Goal: Find contact information: Find contact information

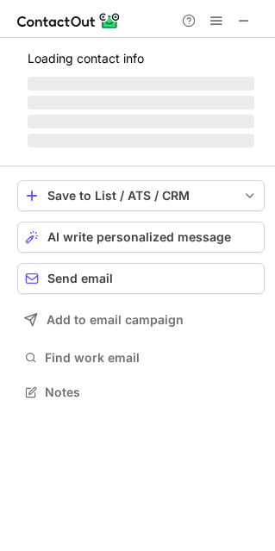
scroll to position [9, 9]
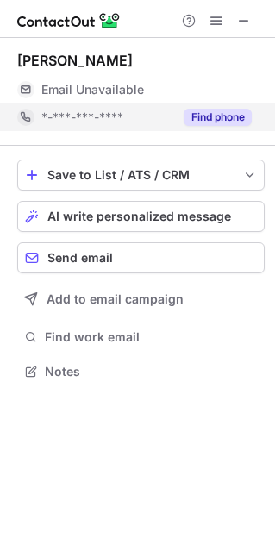
click at [193, 112] on button "Find phone" at bounding box center [218, 117] width 68 height 17
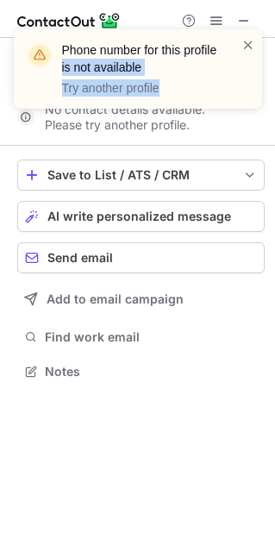
click at [241, 20] on div "Phone number for this profile is not available Try another profile" at bounding box center [138, 76] width 276 height 128
click at [241, 21] on div "Phone number for this profile is not available Try another profile" at bounding box center [138, 76] width 276 height 128
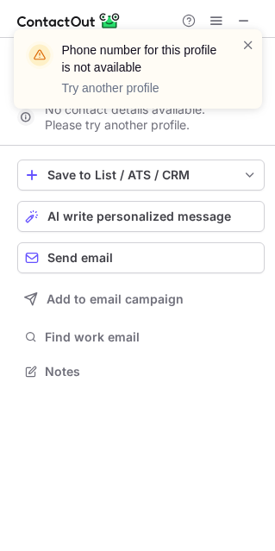
scroll to position [331, 275]
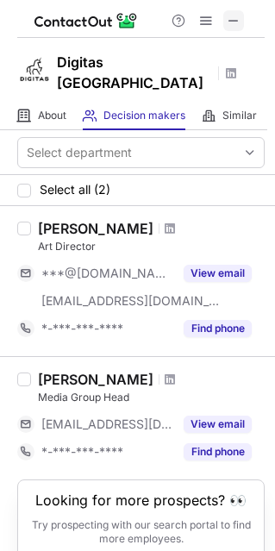
click at [236, 14] on span at bounding box center [234, 21] width 14 height 14
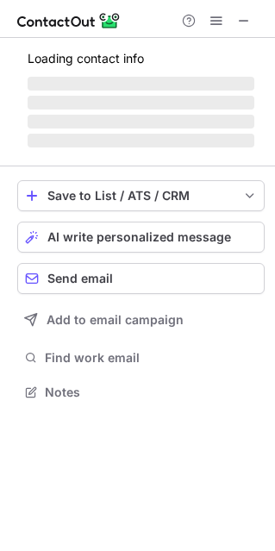
scroll to position [417, 275]
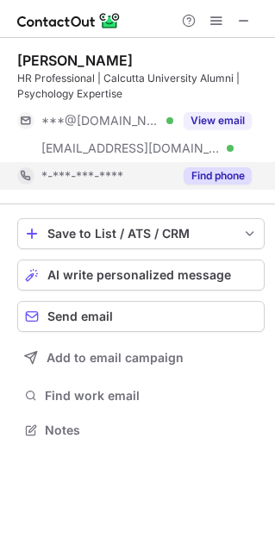
click at [206, 180] on button "Find phone" at bounding box center [218, 175] width 68 height 17
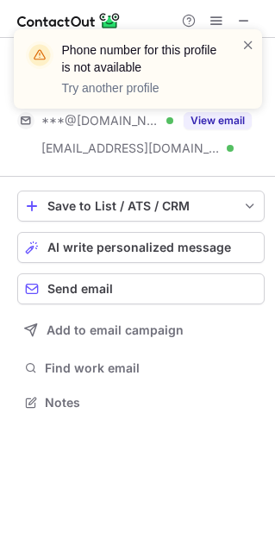
scroll to position [390, 275]
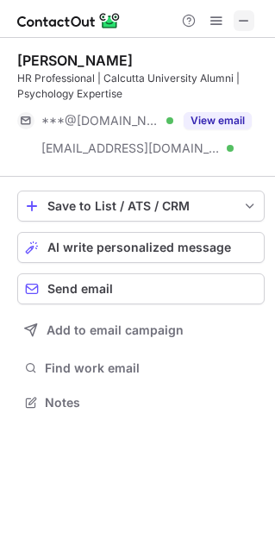
click at [241, 19] on span at bounding box center [244, 21] width 14 height 14
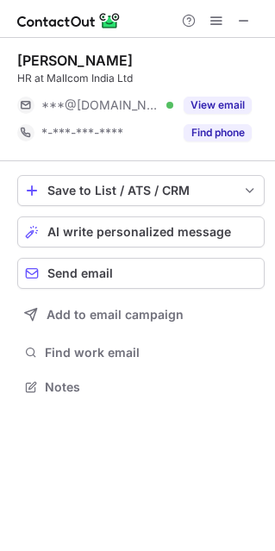
scroll to position [9, 9]
click at [239, 22] on span at bounding box center [244, 21] width 14 height 14
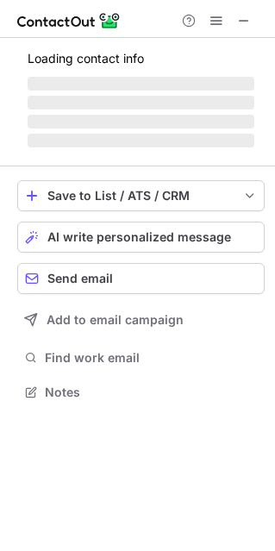
scroll to position [402, 275]
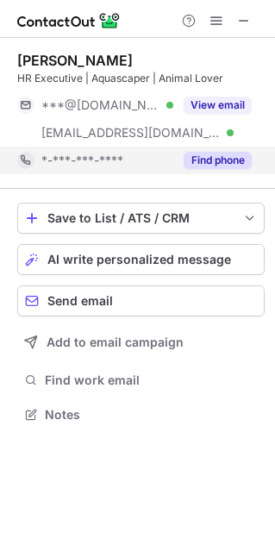
click at [212, 155] on button "Find phone" at bounding box center [218, 160] width 68 height 17
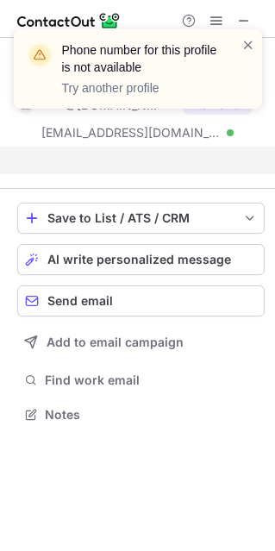
scroll to position [374, 275]
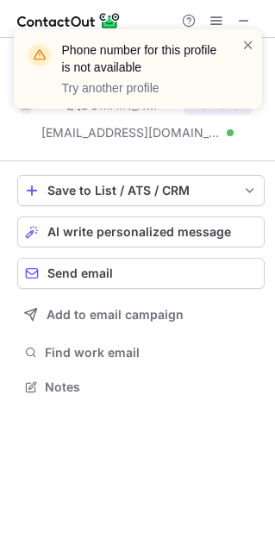
click at [244, 19] on div "Phone number for this profile is not available Try another profile" at bounding box center [138, 76] width 276 height 128
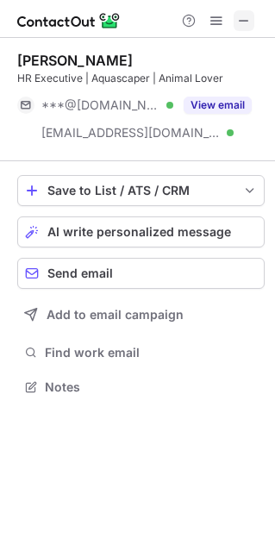
click at [242, 20] on span at bounding box center [244, 21] width 14 height 14
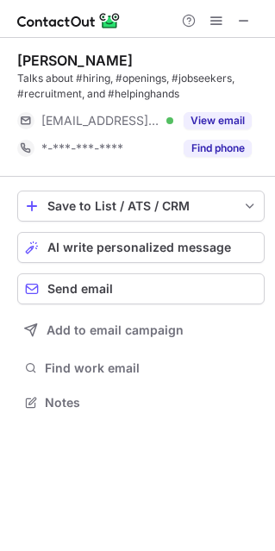
scroll to position [390, 275]
click at [207, 146] on button "Find phone" at bounding box center [218, 148] width 68 height 17
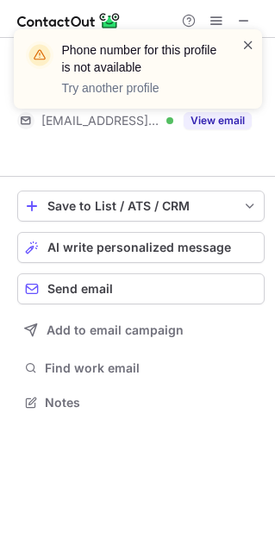
scroll to position [362, 275]
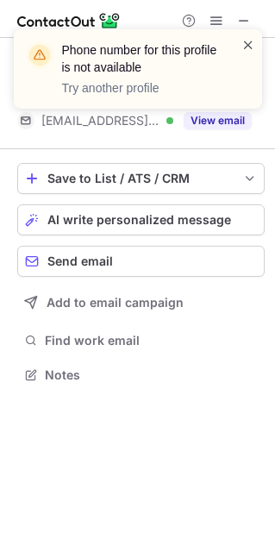
click at [251, 52] on span at bounding box center [248, 44] width 14 height 17
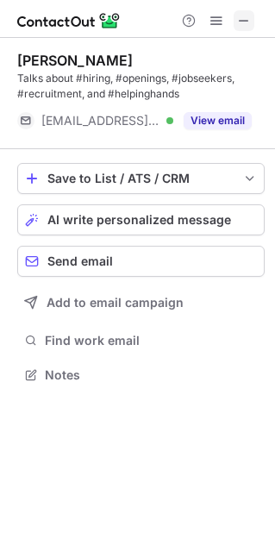
click at [240, 17] on span at bounding box center [244, 21] width 14 height 14
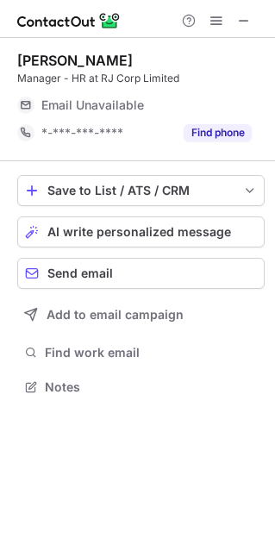
scroll to position [9, 9]
click at [241, 15] on span at bounding box center [244, 21] width 14 height 14
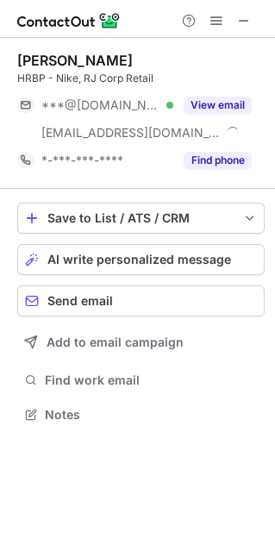
scroll to position [402, 275]
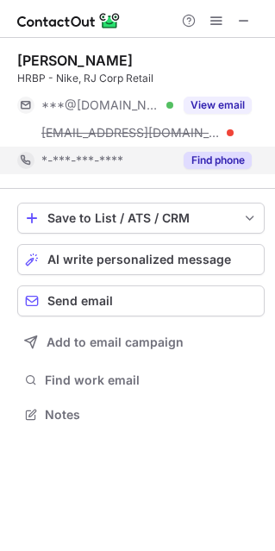
click at [214, 155] on button "Find phone" at bounding box center [218, 160] width 68 height 17
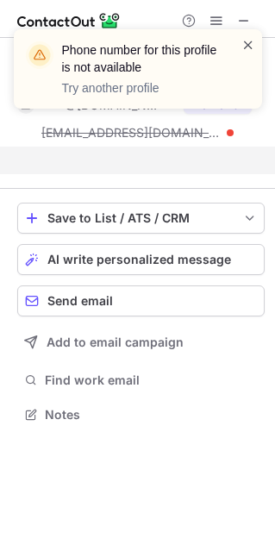
scroll to position [374, 275]
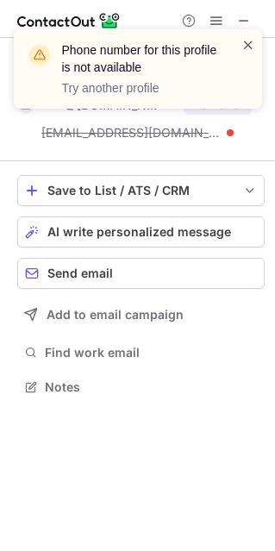
click at [249, 44] on span at bounding box center [248, 44] width 14 height 17
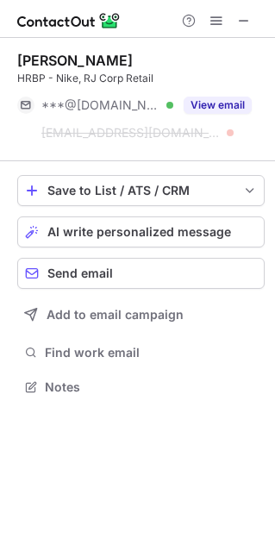
click at [237, 21] on span at bounding box center [244, 21] width 14 height 14
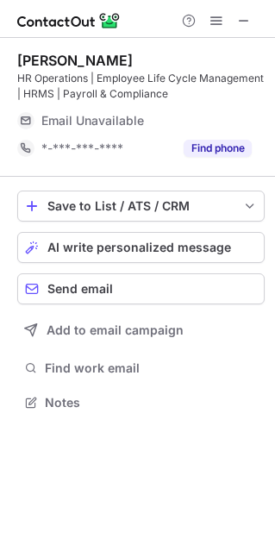
scroll to position [390, 275]
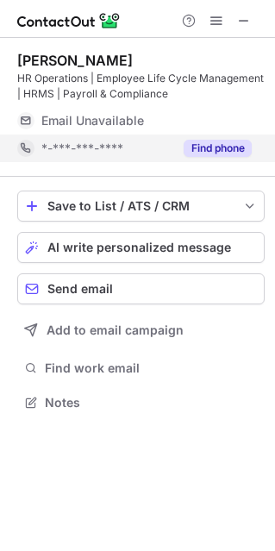
click at [199, 145] on button "Find phone" at bounding box center [218, 148] width 68 height 17
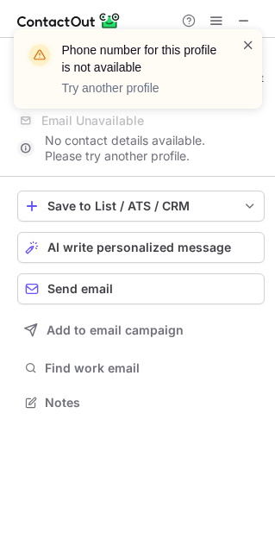
click at [252, 43] on span at bounding box center [248, 44] width 14 height 17
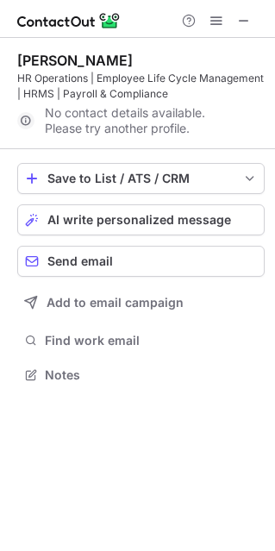
scroll to position [362, 275]
click at [241, 22] on span at bounding box center [244, 21] width 14 height 14
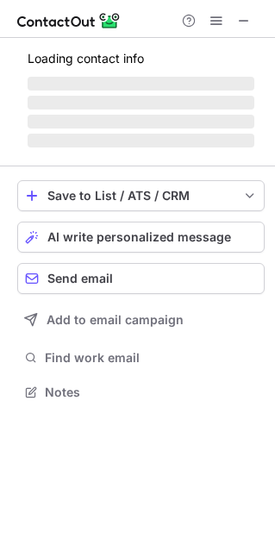
scroll to position [390, 275]
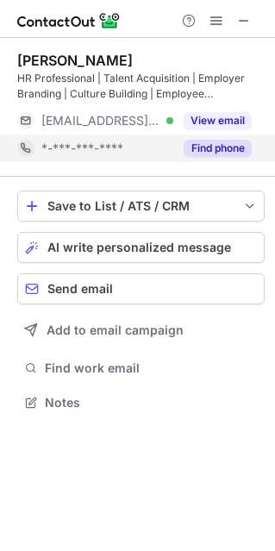
click at [196, 147] on button "Find phone" at bounding box center [218, 148] width 68 height 17
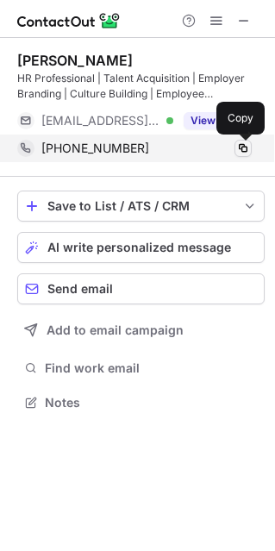
click at [249, 152] on span at bounding box center [243, 148] width 14 height 14
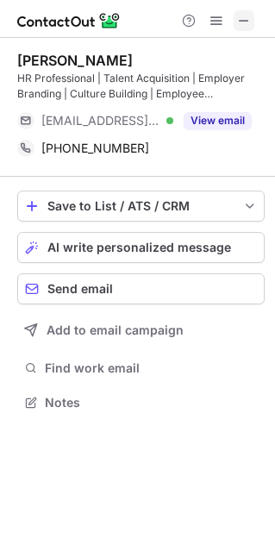
click at [242, 18] on span at bounding box center [244, 21] width 14 height 14
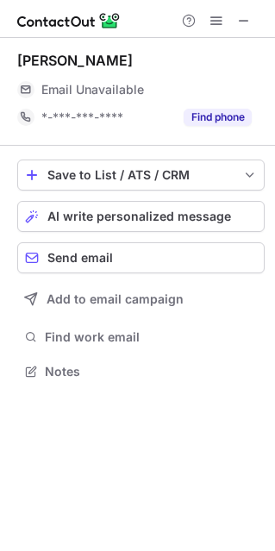
scroll to position [9, 9]
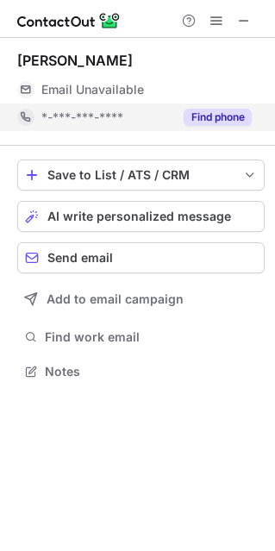
click at [201, 122] on button "Find phone" at bounding box center [218, 117] width 68 height 17
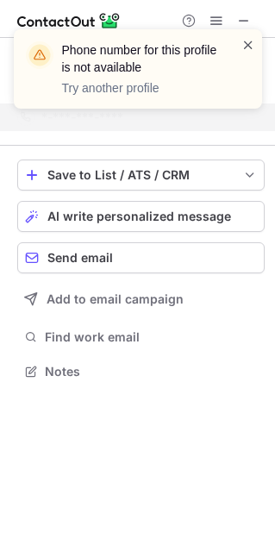
click at [248, 43] on span at bounding box center [248, 44] width 14 height 17
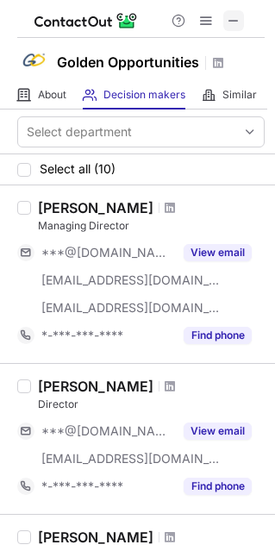
click at [231, 19] on span at bounding box center [234, 21] width 14 height 14
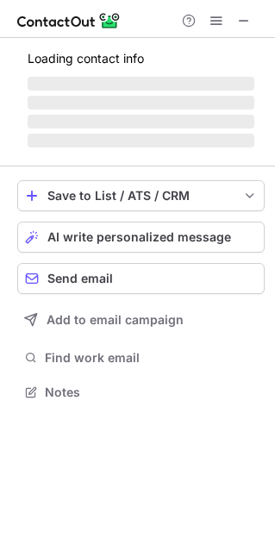
scroll to position [386, 275]
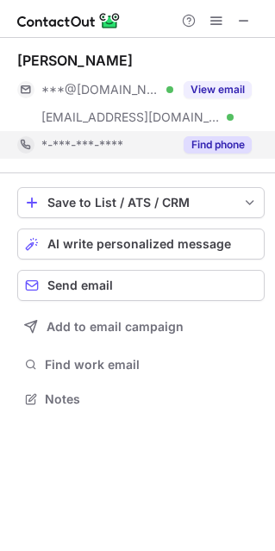
click at [194, 150] on button "Find phone" at bounding box center [218, 144] width 68 height 17
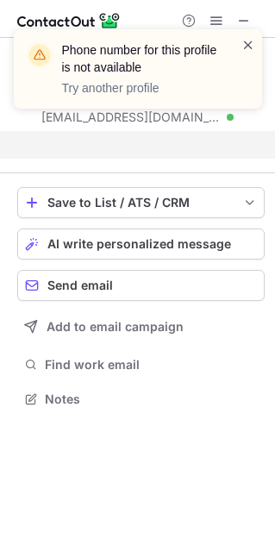
scroll to position [359, 275]
click at [247, 46] on span at bounding box center [248, 44] width 14 height 17
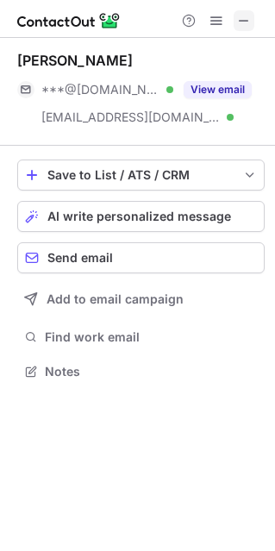
click at [246, 14] on span at bounding box center [244, 21] width 14 height 14
